Goal: Information Seeking & Learning: Learn about a topic

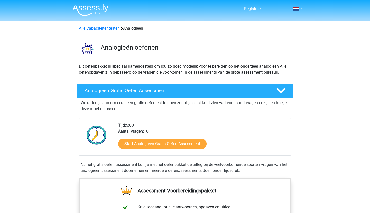
scroll to position [101, 0]
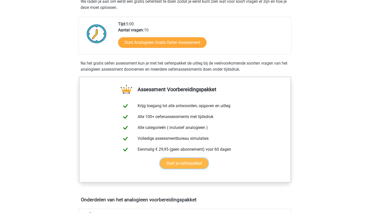
click at [188, 161] on link "Start je oefenpakket" at bounding box center [184, 163] width 48 height 11
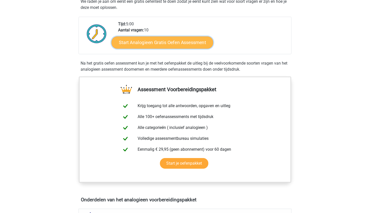
click at [187, 45] on link "Start Analogieen Gratis Oefen Assessment" at bounding box center [162, 42] width 102 height 12
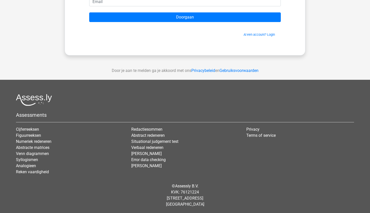
scroll to position [73, 0]
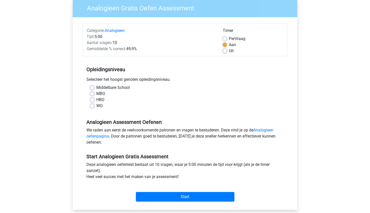
scroll to position [51, 0]
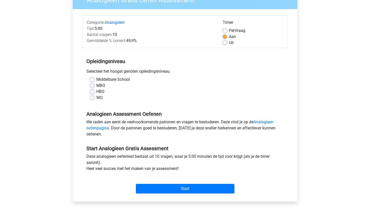
click at [121, 79] on label "Middelbare School" at bounding box center [112, 79] width 33 height 6
click at [94, 79] on input "Middelbare School" at bounding box center [92, 78] width 4 height 5
radio input "true"
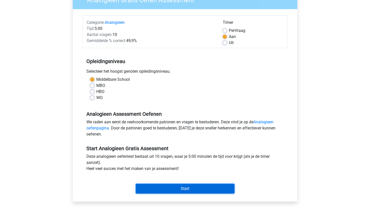
click at [179, 187] on input "Start" at bounding box center [185, 189] width 98 height 10
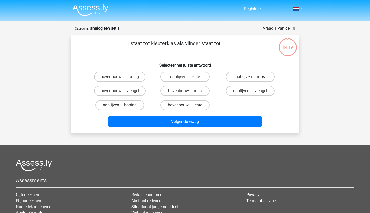
click at [187, 77] on input "nablijven ... lente" at bounding box center [186, 78] width 3 height 3
radio input "true"
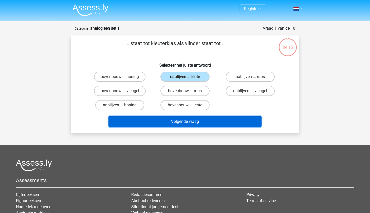
click at [204, 118] on button "Volgende vraag" at bounding box center [184, 121] width 153 height 11
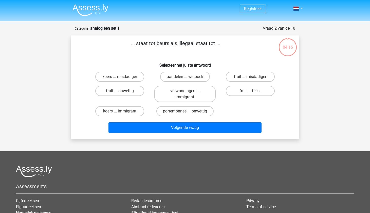
scroll to position [25, 0]
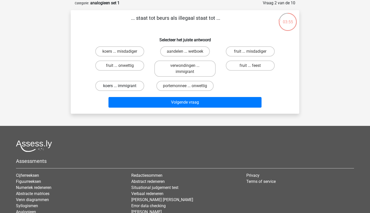
click at [133, 87] on label "koers ... immigrant" at bounding box center [119, 86] width 49 height 10
click at [123, 87] on input "koers ... immigrant" at bounding box center [121, 87] width 3 height 3
radio input "true"
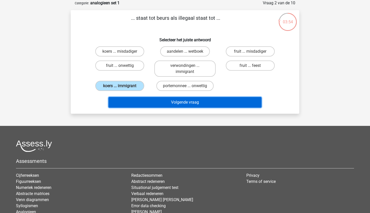
click at [194, 103] on button "Volgende vraag" at bounding box center [184, 102] width 153 height 11
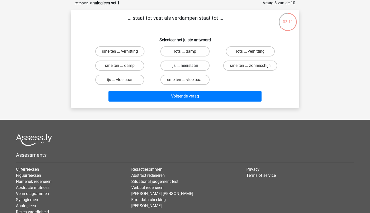
click at [196, 66] on label "ijs ... neerslaan" at bounding box center [184, 65] width 49 height 10
click at [188, 66] on input "ijs ... neerslaan" at bounding box center [186, 67] width 3 height 3
radio input "true"
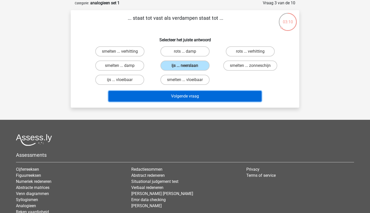
click at [204, 95] on button "Volgende vraag" at bounding box center [184, 96] width 153 height 11
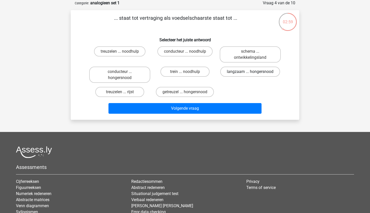
click at [247, 73] on label "langzaam ... hongersnood" at bounding box center [250, 72] width 60 height 10
click at [250, 73] on input "langzaam ... hongersnood" at bounding box center [251, 73] width 3 height 3
radio input "true"
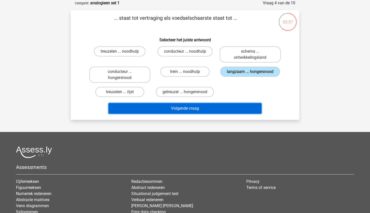
click at [211, 105] on button "Volgende vraag" at bounding box center [184, 108] width 153 height 11
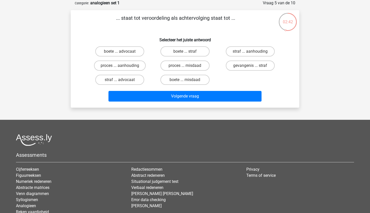
click at [250, 52] on input "straf ... aanhouding" at bounding box center [251, 52] width 3 height 3
radio input "true"
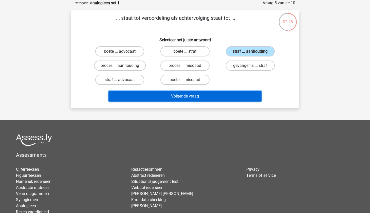
click at [210, 94] on button "Volgende vraag" at bounding box center [184, 96] width 153 height 11
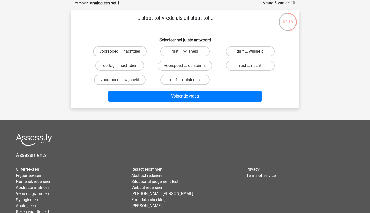
click at [254, 50] on label "duif ... wijsheid" at bounding box center [250, 51] width 49 height 10
click at [253, 51] on input "duif ... wijsheid" at bounding box center [251, 52] width 3 height 3
radio input "true"
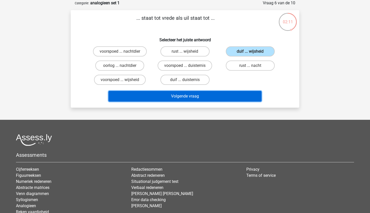
click at [226, 98] on button "Volgende vraag" at bounding box center [184, 96] width 153 height 11
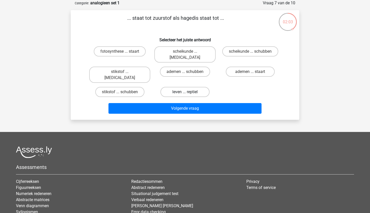
click at [192, 87] on label "leven ... reptiel" at bounding box center [184, 92] width 49 height 10
click at [188, 92] on input "leven ... reptiel" at bounding box center [186, 93] width 3 height 3
radio input "true"
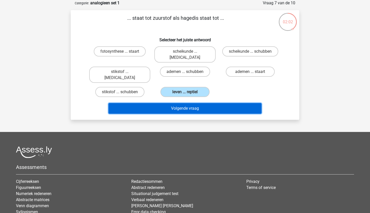
click at [193, 103] on button "Volgende vraag" at bounding box center [184, 108] width 153 height 11
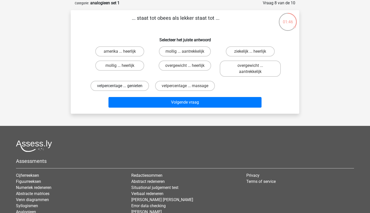
click at [135, 86] on label "vetpercentage ... genieten" at bounding box center [119, 86] width 58 height 10
click at [123, 86] on input "vetpercentage ... genieten" at bounding box center [121, 87] width 3 height 3
radio input "true"
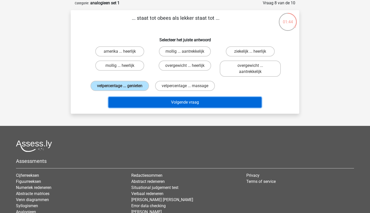
click at [179, 102] on button "Volgende vraag" at bounding box center [184, 102] width 153 height 11
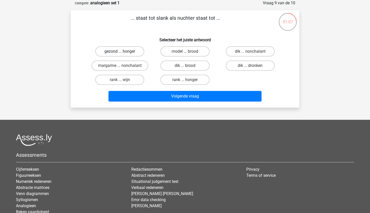
click at [124, 51] on label "gezond ... honger" at bounding box center [119, 51] width 49 height 10
click at [123, 51] on input "gezond ... honger" at bounding box center [121, 52] width 3 height 3
radio input "true"
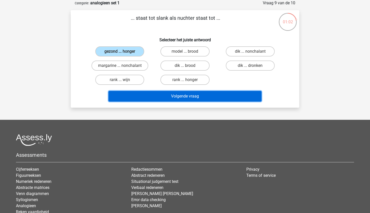
click at [191, 94] on button "Volgende vraag" at bounding box center [184, 96] width 153 height 11
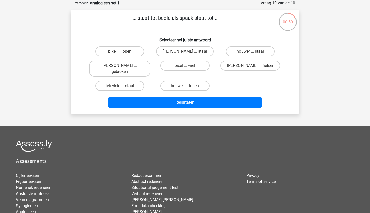
click at [186, 66] on input "pixel ... wiel" at bounding box center [186, 67] width 3 height 3
radio input "true"
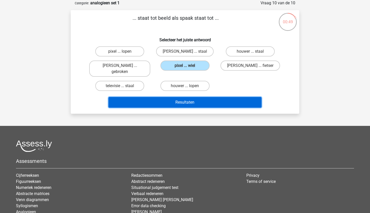
click at [201, 97] on button "Resultaten" at bounding box center [184, 102] width 153 height 11
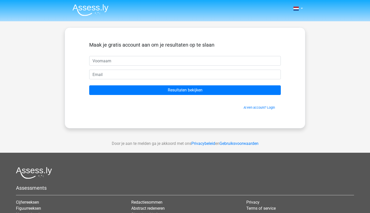
click at [109, 61] on input "text" at bounding box center [184, 61] width 191 height 10
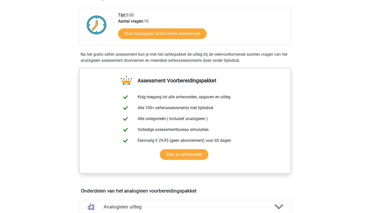
scroll to position [101, 0]
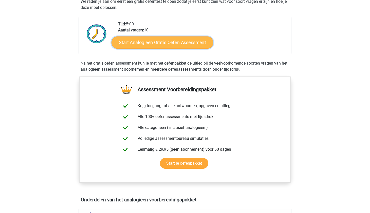
click at [173, 43] on link "Start Analogieen Gratis Oefen Assessment" at bounding box center [162, 42] width 102 height 12
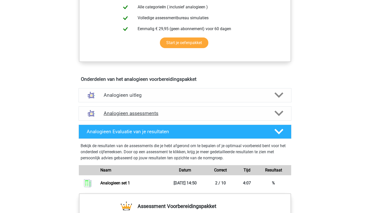
scroll to position [228, 0]
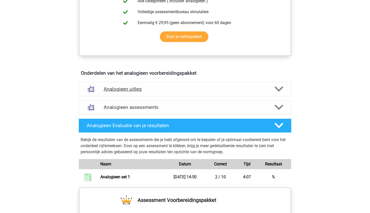
click at [151, 85] on div "Analogieen uitleg" at bounding box center [184, 89] width 213 height 14
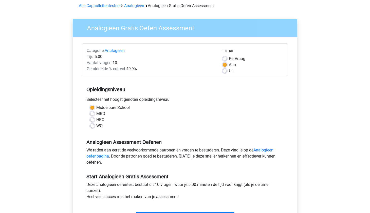
scroll to position [101, 0]
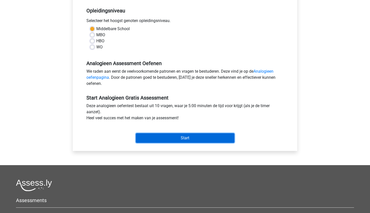
click at [179, 135] on input "Start" at bounding box center [185, 138] width 98 height 10
